Goal: Find specific page/section: Find specific page/section

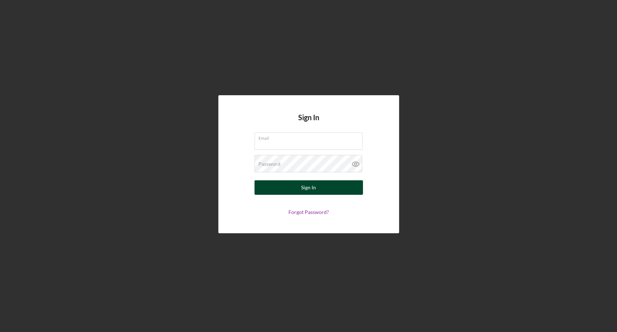
type input "[EMAIL_ADDRESS][DOMAIN_NAME]"
click at [289, 182] on button "Sign In" at bounding box center [309, 187] width 109 height 14
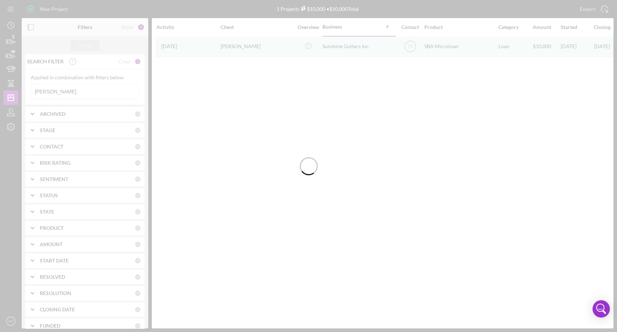
click at [65, 91] on div at bounding box center [308, 166] width 617 height 332
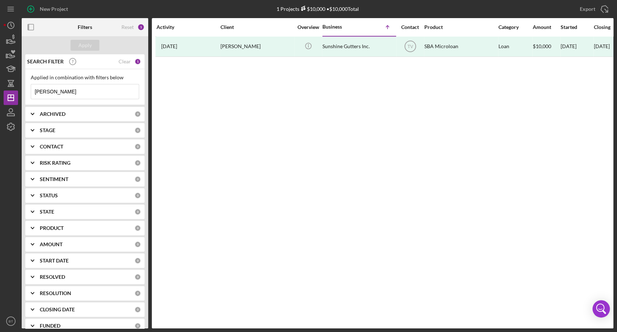
click at [65, 90] on input "[PERSON_NAME]" at bounding box center [85, 91] width 108 height 14
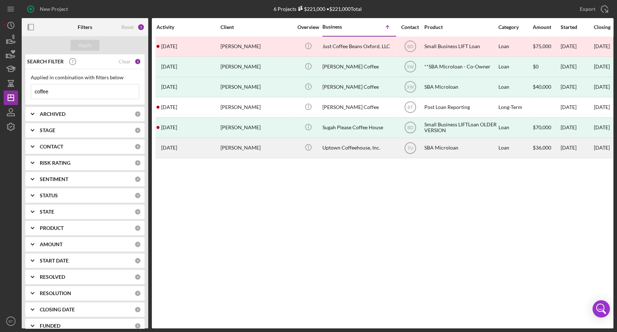
type input "coffee"
click at [347, 146] on div "Uptown Coffeehouse, Inc." at bounding box center [359, 147] width 72 height 19
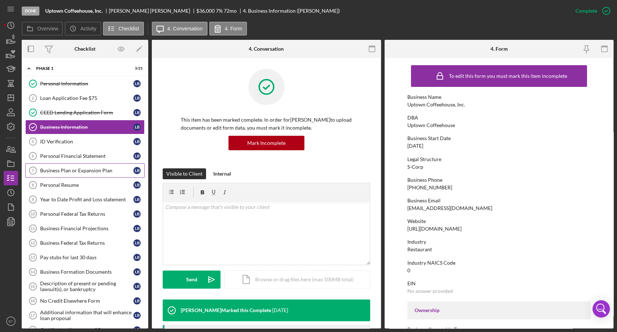
click at [71, 170] on div "Business Plan or Expansion Plan" at bounding box center [86, 170] width 93 height 6
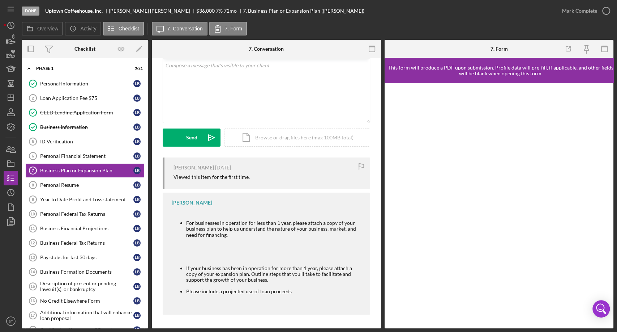
scroll to position [43, 0]
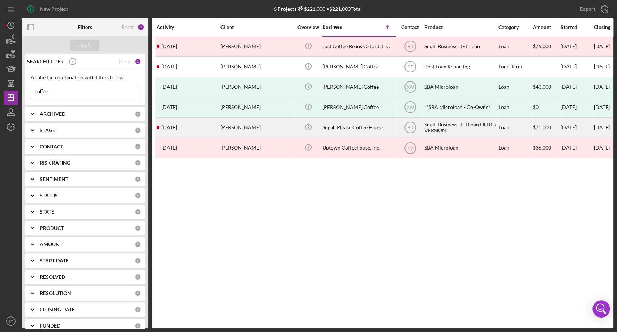
click at [362, 128] on div "Sugah Please Coffee House" at bounding box center [359, 127] width 72 height 19
